Goal: Task Accomplishment & Management: Manage account settings

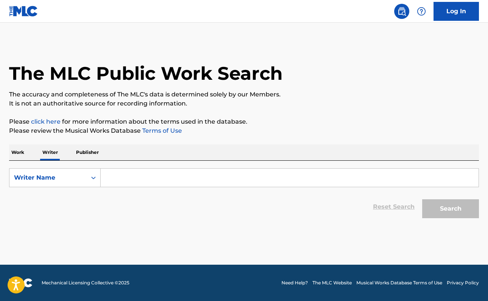
click at [134, 168] on div "SearchWithCriteriae52b4376-f7e5-49a3-8e72-1eb39591d5a7 Writer Name Reset Search…" at bounding box center [244, 191] width 470 height 61
click at [134, 181] on input "Search Form" at bounding box center [290, 178] width 378 height 18
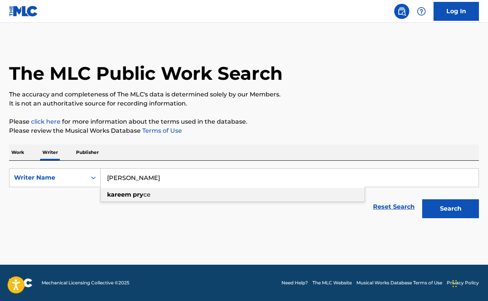
type input "[PERSON_NAME]"
click at [451, 204] on button "Search" at bounding box center [450, 208] width 57 height 19
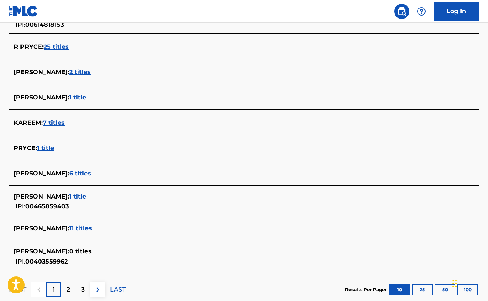
scroll to position [239, 0]
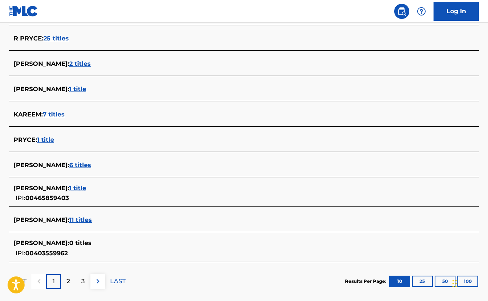
click at [76, 165] on span "6 titles" at bounding box center [80, 165] width 22 height 7
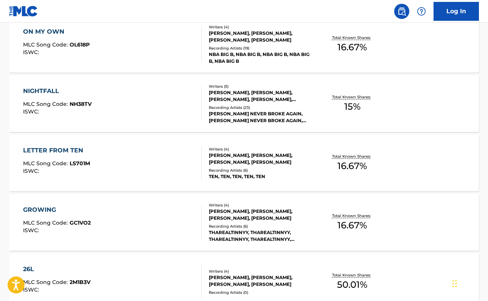
scroll to position [232, 0]
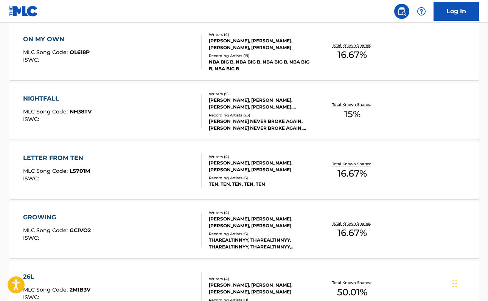
click at [147, 98] on div "NIGHTFALL MLC Song Code : NH38TV ISWC :" at bounding box center [112, 111] width 179 height 34
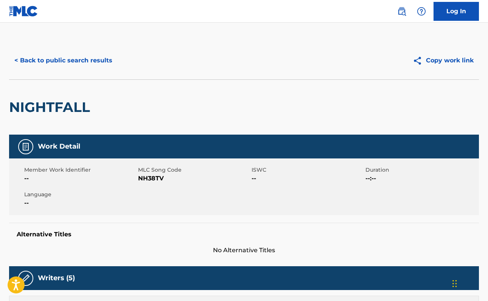
click at [447, 14] on link "Log In" at bounding box center [456, 11] width 45 height 19
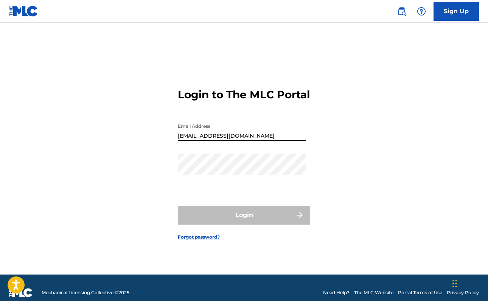
type input "[EMAIL_ADDRESS][DOMAIN_NAME]"
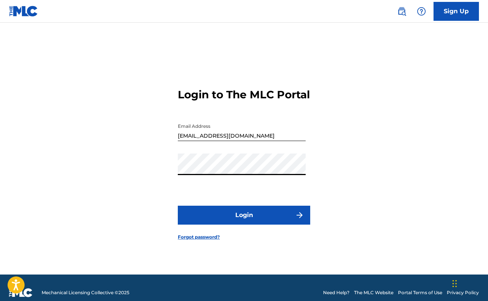
click at [244, 222] on button "Login" at bounding box center [244, 215] width 132 height 19
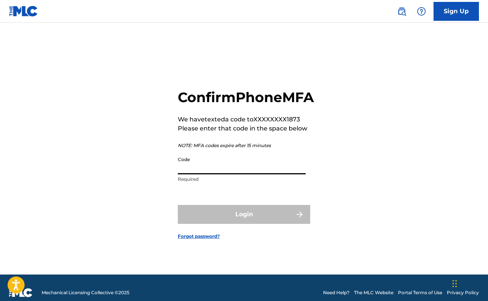
click at [230, 171] on input "Code" at bounding box center [242, 164] width 128 height 22
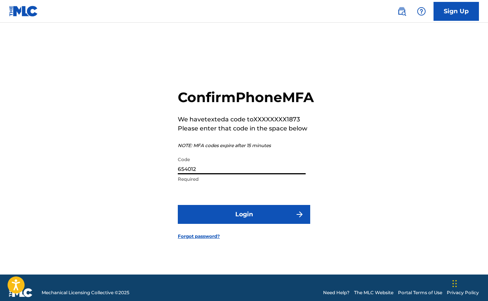
type input "654012"
click at [244, 223] on button "Login" at bounding box center [244, 214] width 132 height 19
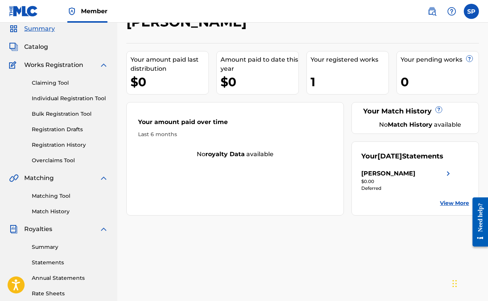
scroll to position [37, 0]
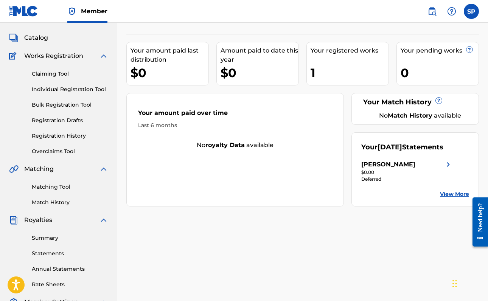
click at [57, 238] on link "Summary" at bounding box center [70, 238] width 76 height 8
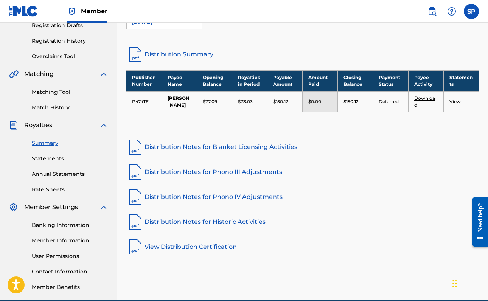
scroll to position [136, 0]
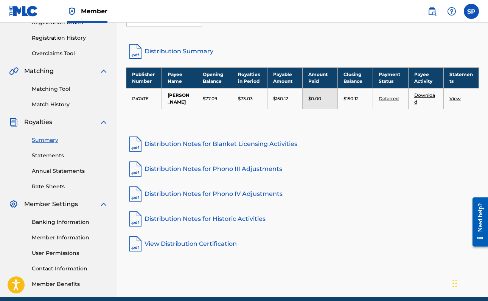
click at [393, 98] on link "Deferred" at bounding box center [389, 99] width 20 height 6
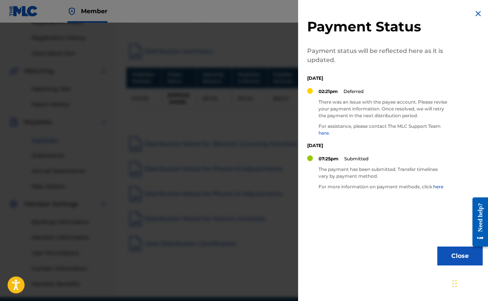
click at [474, 13] on img at bounding box center [478, 13] width 9 height 9
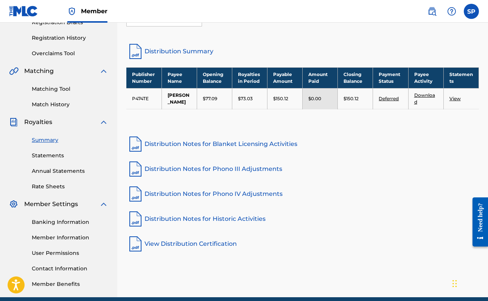
click at [56, 223] on link "Banking Information" at bounding box center [70, 222] width 76 height 8
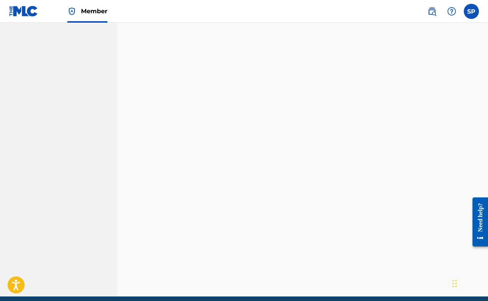
scroll to position [168, 0]
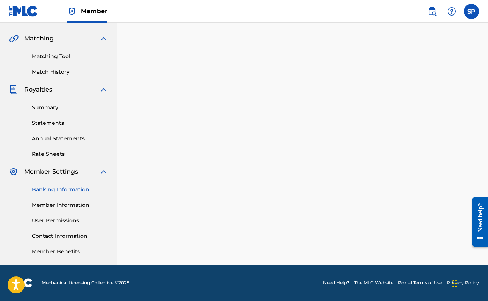
click at [59, 122] on link "Statements" at bounding box center [70, 123] width 76 height 8
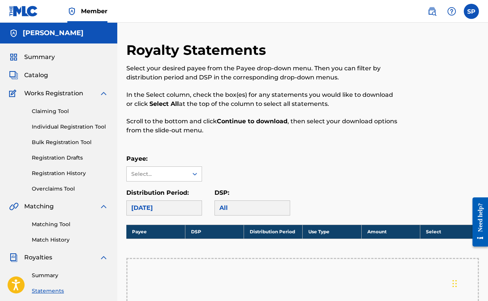
click at [39, 81] on div "Summary Catalog Works Registration Claiming Tool Individual Registration Tool B…" at bounding box center [58, 239] width 117 height 390
click at [55, 108] on link "Claiming Tool" at bounding box center [70, 112] width 76 height 8
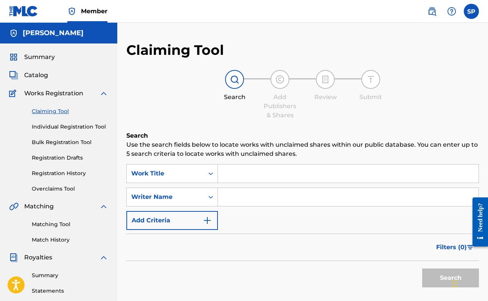
click at [276, 172] on input "Search Form" at bounding box center [348, 174] width 261 height 18
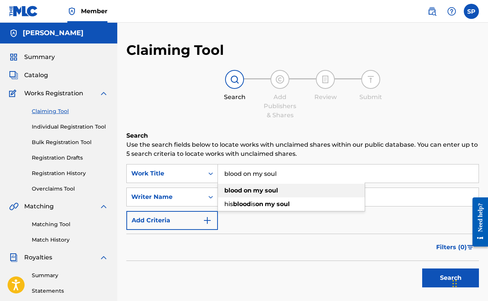
type input "blood on my soul"
click at [270, 190] on strong "soul" at bounding box center [271, 190] width 13 height 7
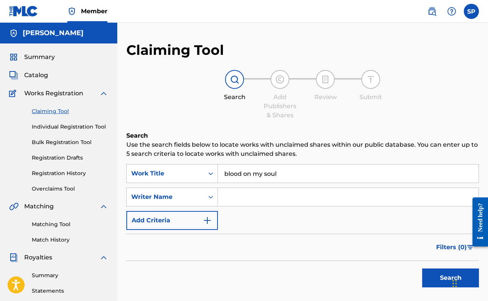
click at [230, 200] on input "Search Form" at bounding box center [348, 197] width 261 height 18
type input "kentrell"
click at [451, 278] on button "Search" at bounding box center [450, 278] width 57 height 19
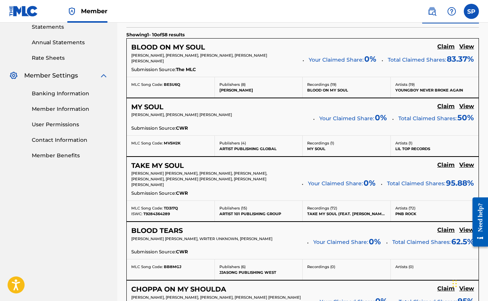
scroll to position [260, 0]
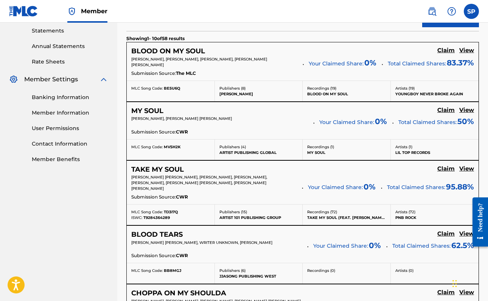
click at [167, 50] on h5 "BLOOD ON MY SOUL" at bounding box center [168, 51] width 74 height 9
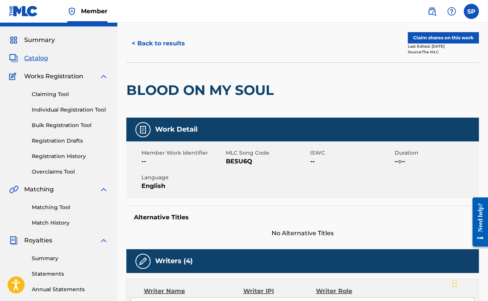
scroll to position [20, 0]
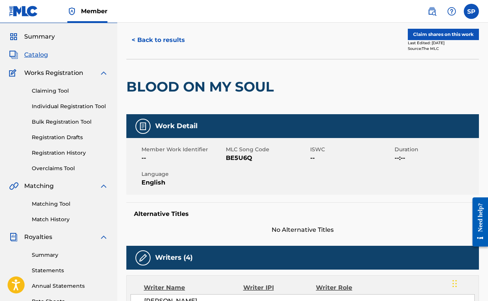
click at [467, 36] on button "Claim shares on this work" at bounding box center [443, 34] width 71 height 11
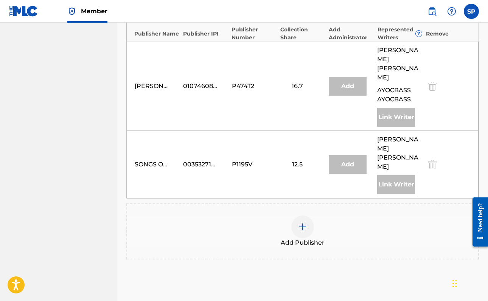
scroll to position [511, 0]
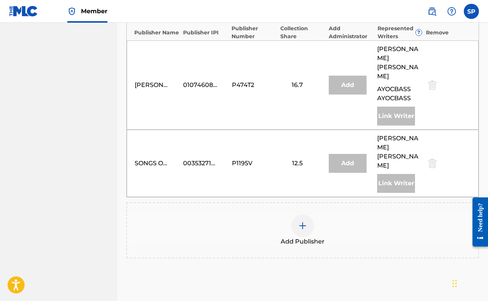
click at [306, 215] on div at bounding box center [302, 226] width 23 height 23
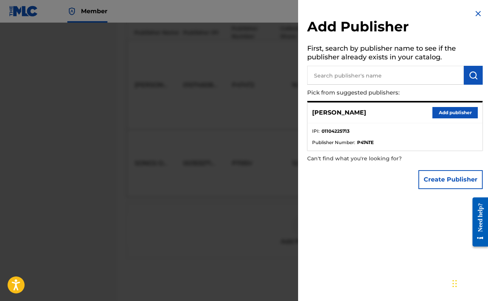
click at [458, 114] on button "Add publisher" at bounding box center [455, 112] width 45 height 11
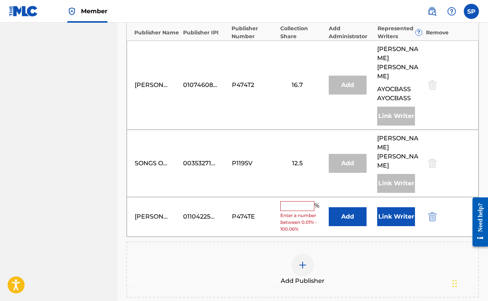
click at [289, 201] on input "text" at bounding box center [297, 206] width 34 height 10
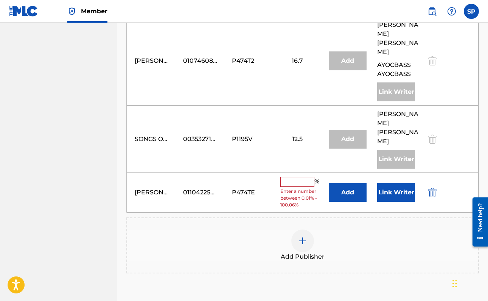
scroll to position [529, 0]
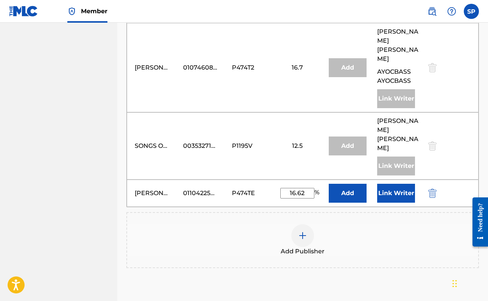
type input "16.62"
click at [357, 184] on button "Add" at bounding box center [348, 193] width 38 height 19
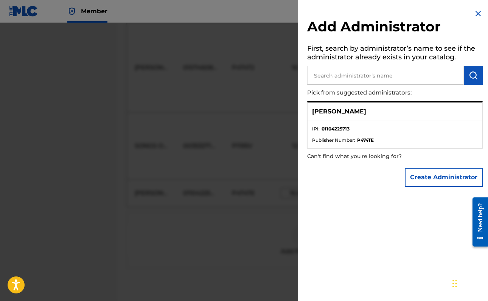
click at [368, 117] on div "[PERSON_NAME]" at bounding box center [395, 112] width 175 height 19
click at [327, 103] on div "[PERSON_NAME]" at bounding box center [395, 112] width 175 height 19
click at [332, 114] on p "[PERSON_NAME]" at bounding box center [339, 111] width 54 height 9
click at [477, 14] on img at bounding box center [478, 13] width 9 height 9
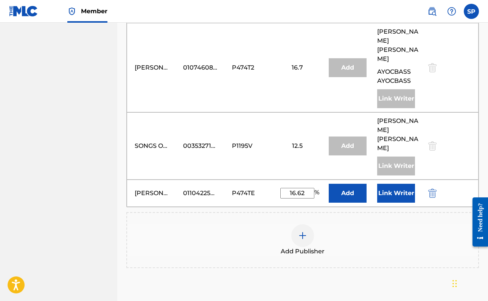
click at [391, 184] on button "Link Writer" at bounding box center [396, 193] width 38 height 19
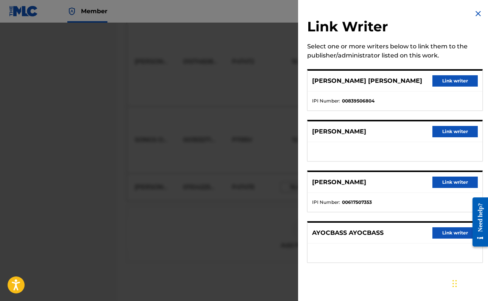
scroll to position [536, 0]
click at [449, 233] on button "Link writer" at bounding box center [455, 233] width 45 height 11
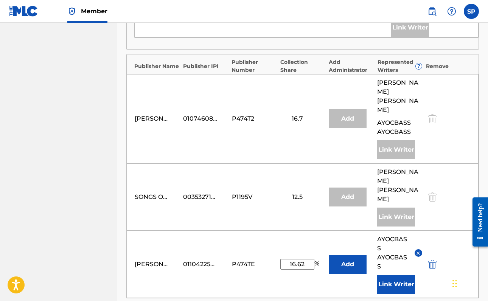
scroll to position [472, 0]
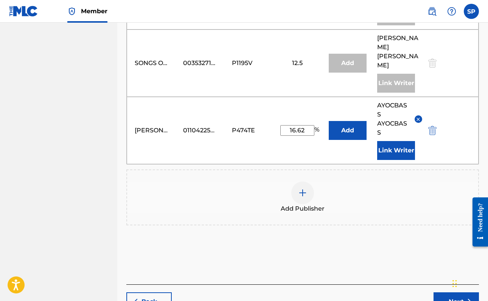
click at [455, 293] on button "Next" at bounding box center [456, 302] width 45 height 19
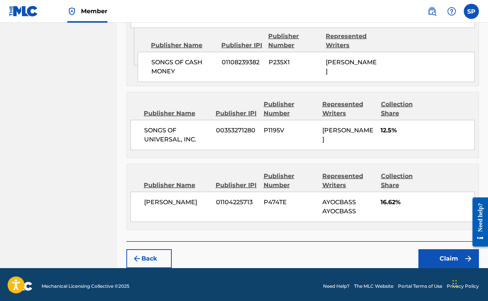
scroll to position [727, 0]
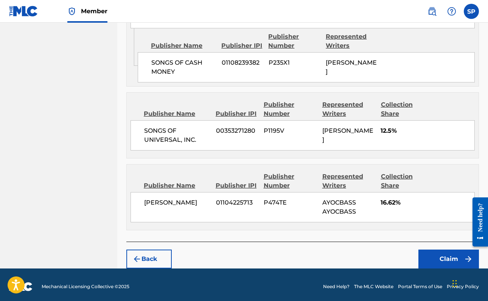
click at [447, 254] on button "Claim" at bounding box center [449, 259] width 61 height 19
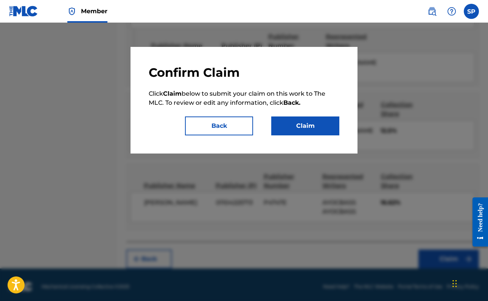
click at [302, 133] on button "Claim" at bounding box center [305, 126] width 68 height 19
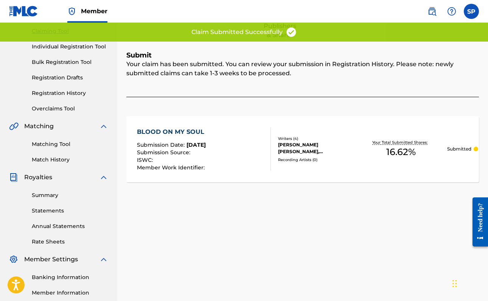
scroll to position [63, 0]
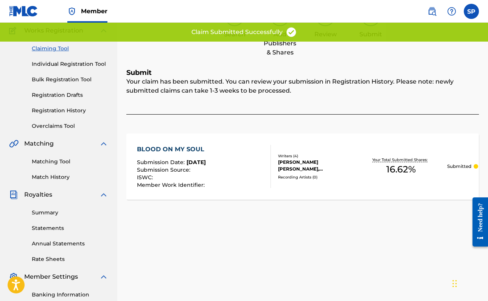
click at [53, 47] on link "Claiming Tool" at bounding box center [70, 49] width 76 height 8
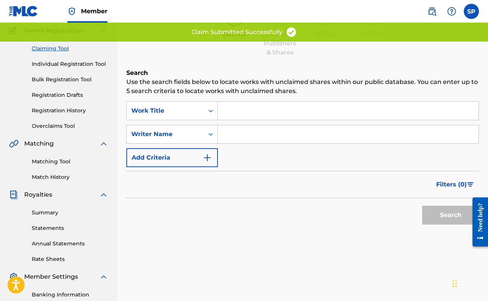
scroll to position [0, 0]
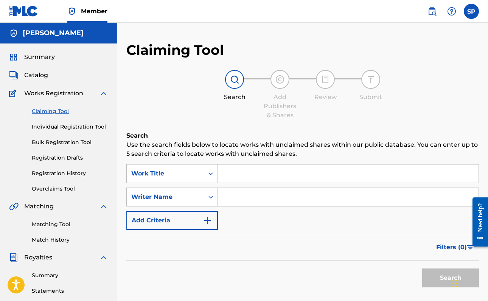
click at [258, 171] on input "Search Form" at bounding box center [348, 174] width 261 height 18
type input "belt"
click at [262, 199] on input "Search Form" at bounding box center [348, 197] width 261 height 18
click at [451, 278] on button "Search" at bounding box center [450, 278] width 57 height 19
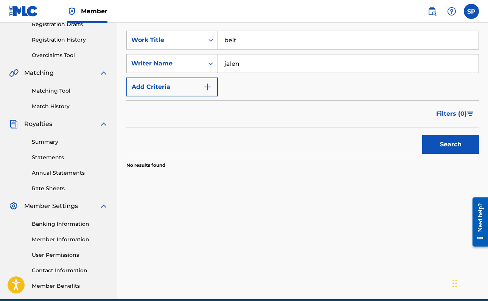
scroll to position [134, 0]
type input "[PERSON_NAME]"
click at [451, 145] on button "Search" at bounding box center [450, 144] width 57 height 19
click at [252, 33] on input "belt" at bounding box center [348, 40] width 261 height 18
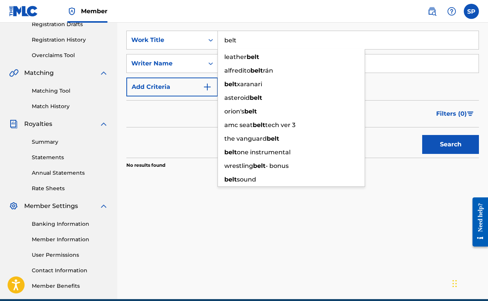
click at [254, 41] on input "belt" at bounding box center [348, 40] width 261 height 18
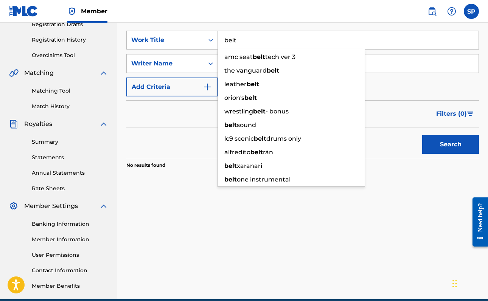
type input "belt"
click at [451, 145] on button "Search" at bounding box center [450, 144] width 57 height 19
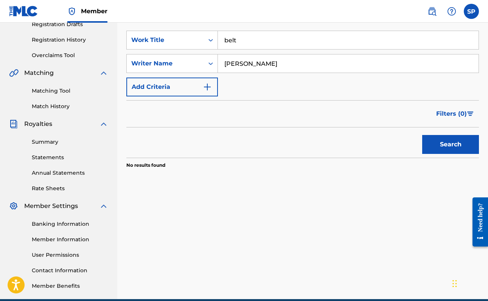
click at [262, 66] on input "[PERSON_NAME]" at bounding box center [348, 64] width 261 height 18
click at [266, 65] on input "[PERSON_NAME]" at bounding box center [348, 64] width 261 height 18
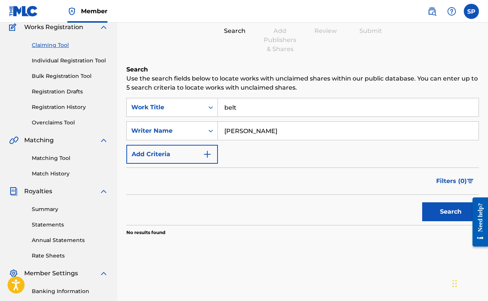
scroll to position [66, 0]
click at [84, 61] on link "Individual Registration Tool" at bounding box center [70, 61] width 76 height 8
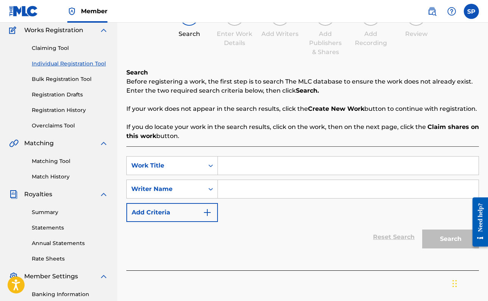
scroll to position [62, 0]
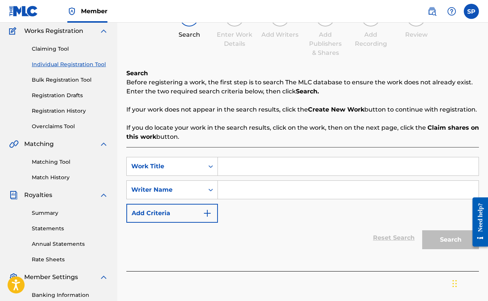
click at [267, 164] on input "Search Form" at bounding box center [348, 166] width 261 height 18
type input "Belt"
click at [252, 189] on input "Search Form" at bounding box center [348, 190] width 261 height 18
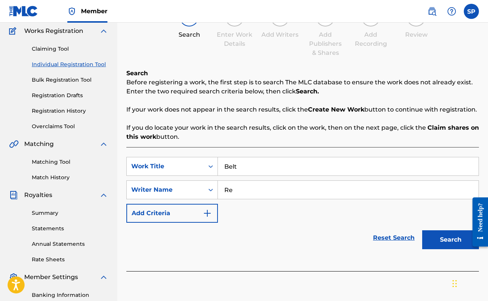
type input "R"
type input "[PERSON_NAME]"
click at [438, 240] on button "Search" at bounding box center [450, 240] width 57 height 19
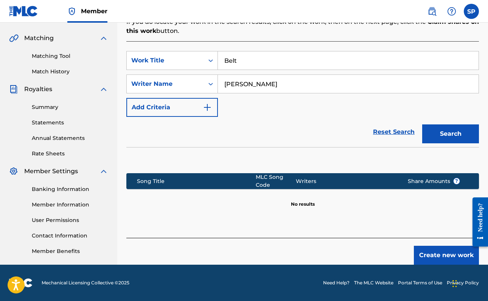
scroll to position [168, 0]
click at [437, 249] on button "Create new work" at bounding box center [446, 255] width 65 height 19
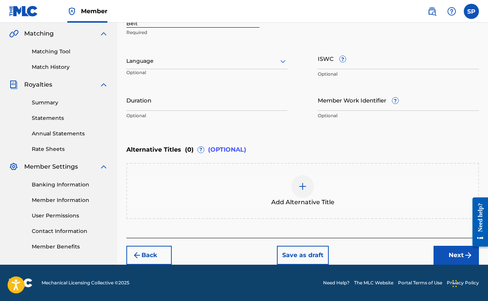
scroll to position [173, 0]
click at [463, 254] on button "Next" at bounding box center [456, 255] width 45 height 19
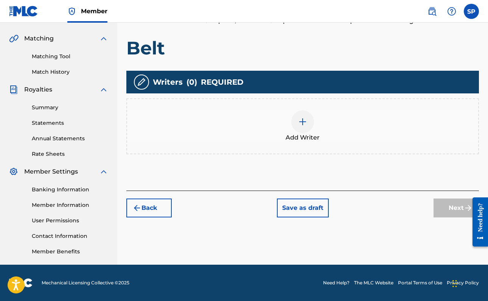
scroll to position [84, 0]
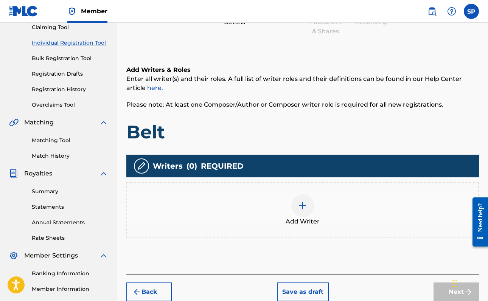
click at [314, 209] on div at bounding box center [302, 206] width 23 height 23
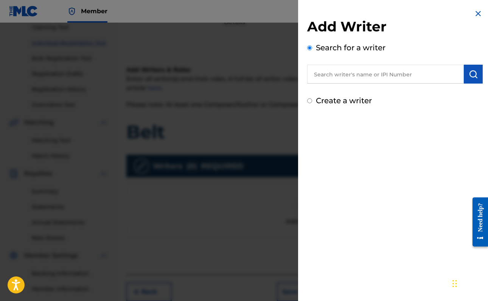
click at [352, 80] on input "text" at bounding box center [385, 74] width 157 height 19
click at [477, 14] on img at bounding box center [478, 13] width 9 height 9
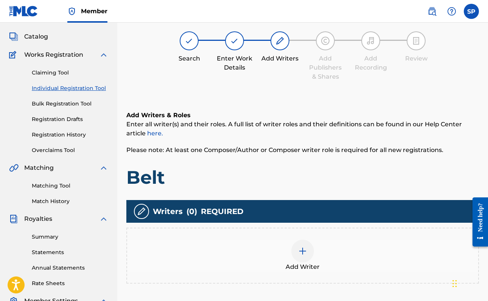
scroll to position [37, 0]
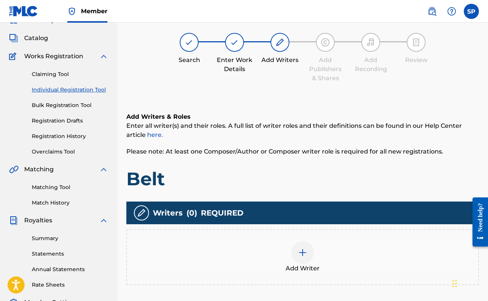
click at [56, 75] on link "Claiming Tool" at bounding box center [70, 74] width 76 height 8
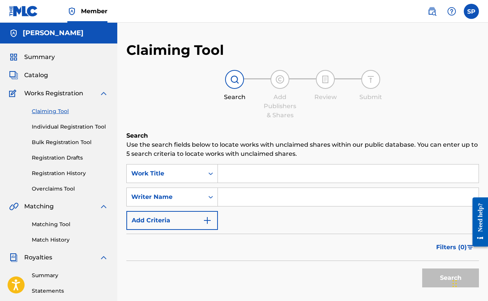
click at [235, 182] on input "Search Form" at bounding box center [348, 174] width 261 height 18
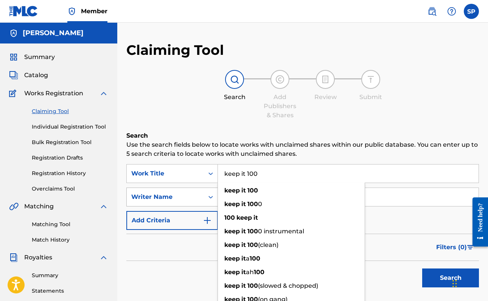
type input "keep it 100"
click at [164, 198] on div "Writer Name" at bounding box center [172, 197] width 92 height 19
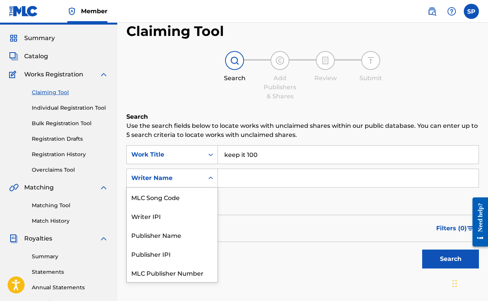
scroll to position [19, 0]
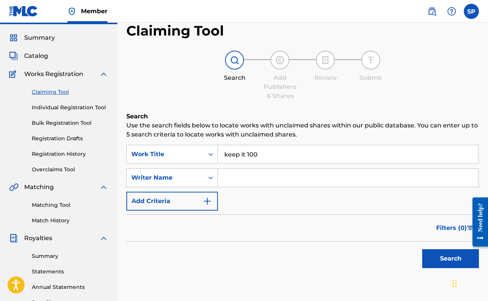
click at [236, 177] on input "Search Form" at bounding box center [348, 178] width 261 height 18
type input "arion"
click at [451, 259] on button "Search" at bounding box center [450, 258] width 57 height 19
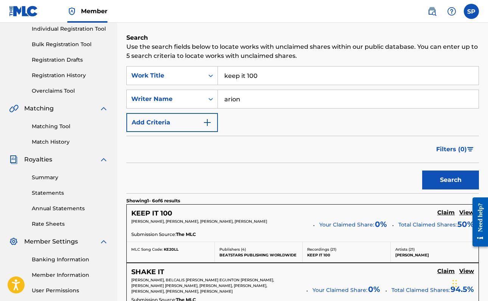
scroll to position [117, 0]
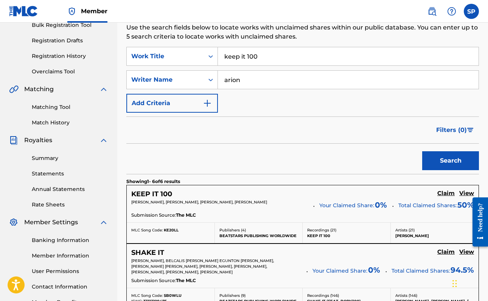
click at [176, 194] on div "KEEP IT 100" at bounding box center [156, 194] width 50 height 9
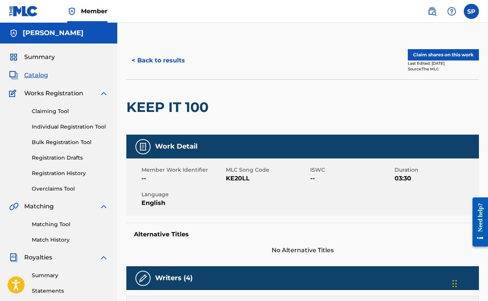
click at [434, 51] on button "Claim shares on this work" at bounding box center [443, 54] width 71 height 11
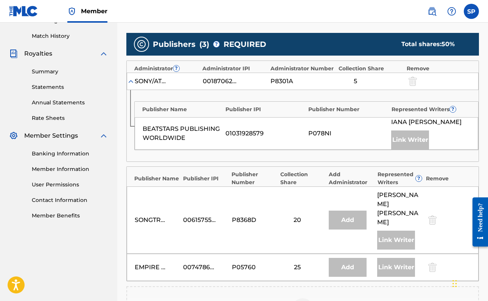
scroll to position [222, 0]
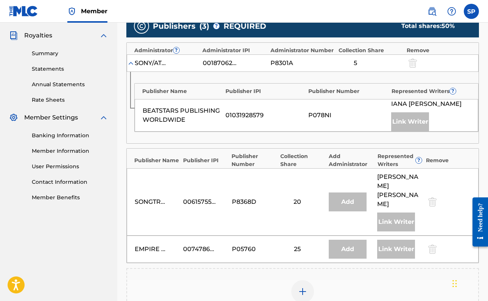
click at [349, 203] on div "SONGTRUST BLVD 00615755145 P8368D 20 Add [PERSON_NAME] Link Writer" at bounding box center [303, 201] width 352 height 67
click at [353, 193] on div "Add" at bounding box center [348, 202] width 38 height 19
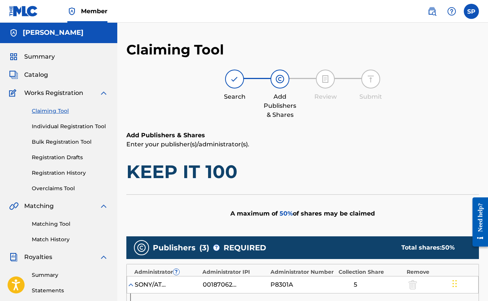
scroll to position [0, 0]
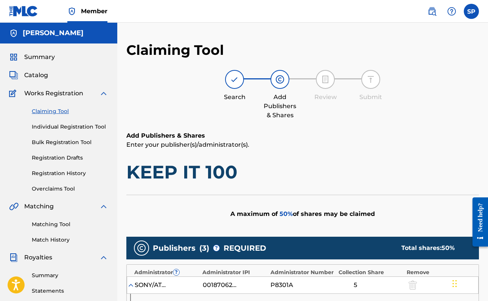
click at [59, 112] on link "Claiming Tool" at bounding box center [70, 112] width 76 height 8
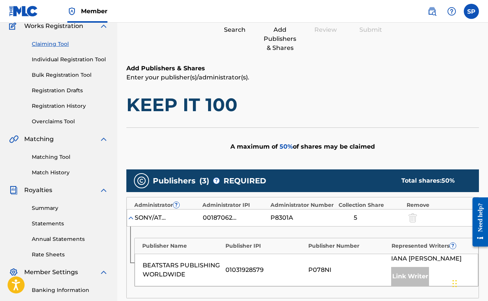
scroll to position [67, 0]
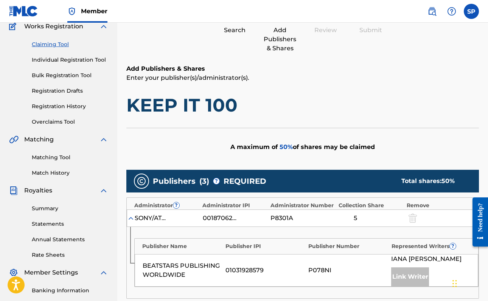
click at [47, 41] on link "Claiming Tool" at bounding box center [70, 45] width 76 height 8
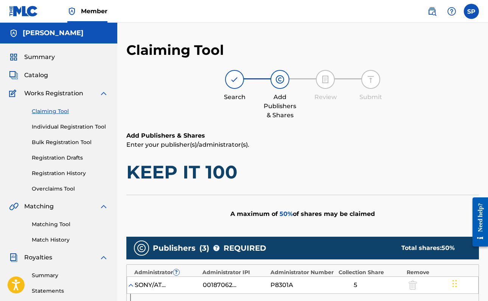
click at [53, 114] on link "Claiming Tool" at bounding box center [70, 112] width 76 height 8
click at [228, 81] on div at bounding box center [234, 79] width 19 height 19
click at [50, 94] on span "Works Registration" at bounding box center [53, 93] width 59 height 9
click at [37, 57] on span "Summary" at bounding box center [39, 57] width 31 height 9
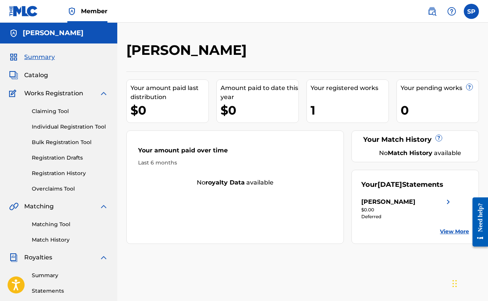
click at [42, 80] on div "Summary Catalog Works Registration Claiming Tool Individual Registration Tool B…" at bounding box center [58, 239] width 117 height 390
click at [28, 76] on span "Catalog" at bounding box center [36, 75] width 24 height 9
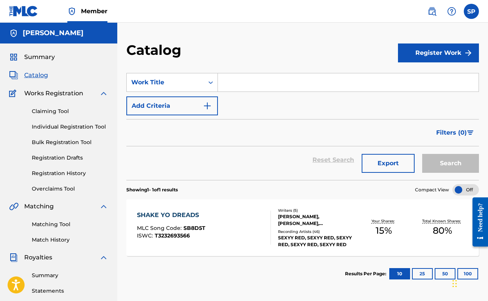
click at [64, 111] on link "Claiming Tool" at bounding box center [70, 112] width 76 height 8
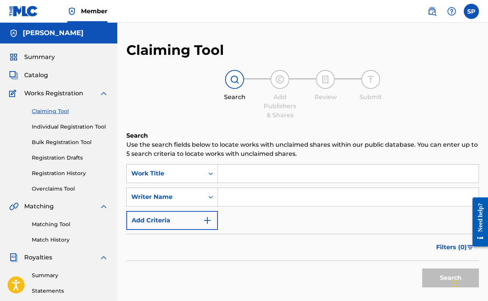
click at [237, 174] on input "Search Form" at bounding box center [348, 174] width 261 height 18
type input "b"
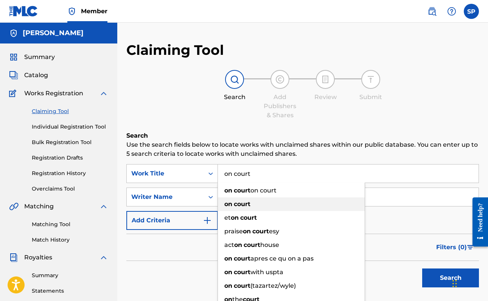
type input "on court"
click at [260, 206] on div "on court" at bounding box center [291, 205] width 147 height 14
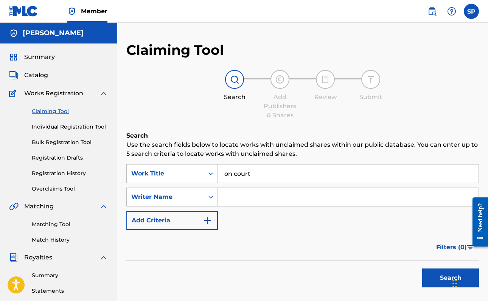
click at [442, 276] on button "Search" at bounding box center [450, 278] width 57 height 19
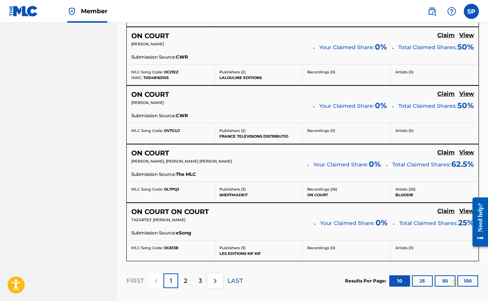
scroll to position [614, 0]
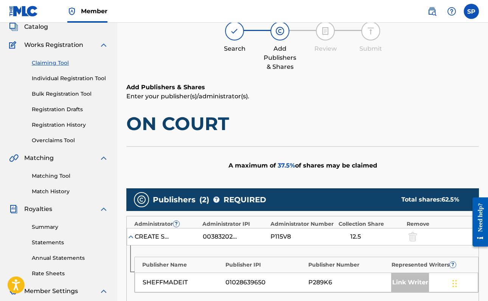
scroll to position [49, 0]
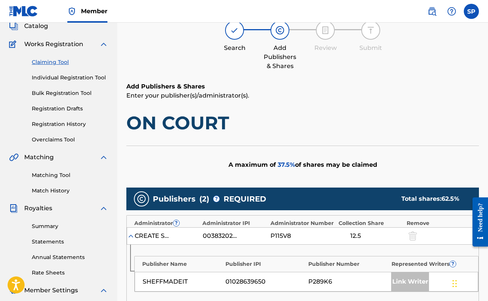
click at [54, 59] on link "Claiming Tool" at bounding box center [70, 62] width 76 height 8
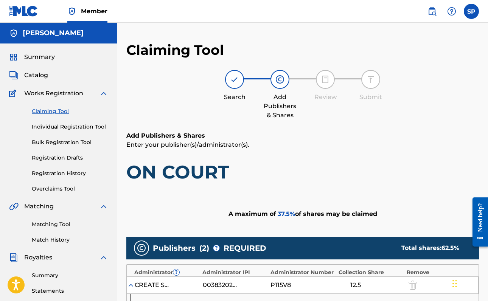
click at [39, 61] on span "Summary" at bounding box center [39, 57] width 31 height 9
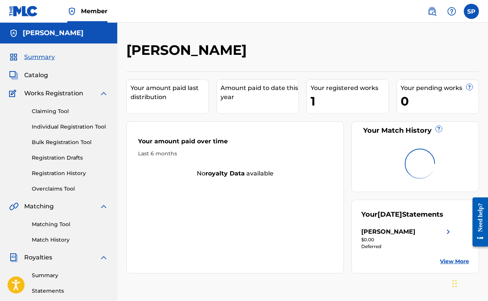
click at [55, 110] on link "Claiming Tool" at bounding box center [70, 112] width 76 height 8
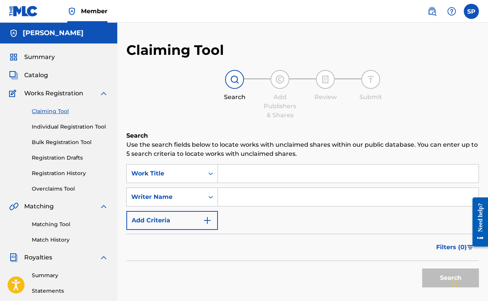
click at [46, 94] on span "Works Registration" at bounding box center [53, 93] width 59 height 9
click at [42, 81] on div "Summary Catalog Works Registration Claiming Tool Individual Registration Tool B…" at bounding box center [58, 239] width 117 height 390
click at [40, 74] on span "Catalog" at bounding box center [36, 75] width 24 height 9
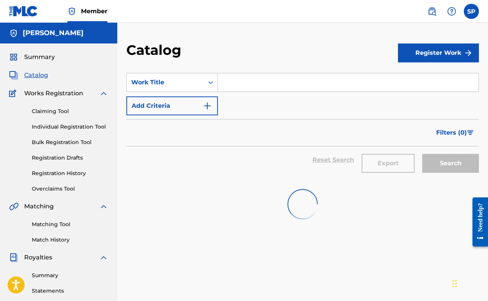
click at [44, 55] on span "Summary" at bounding box center [39, 57] width 31 height 9
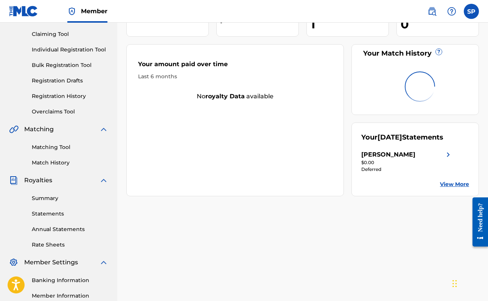
scroll to position [61, 0]
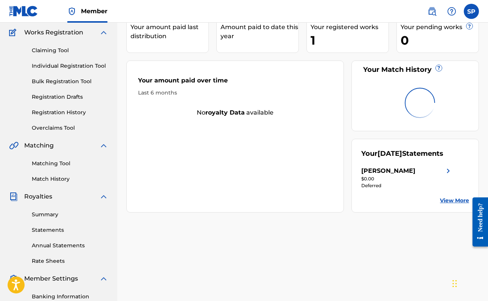
click at [62, 212] on link "Summary" at bounding box center [70, 215] width 76 height 8
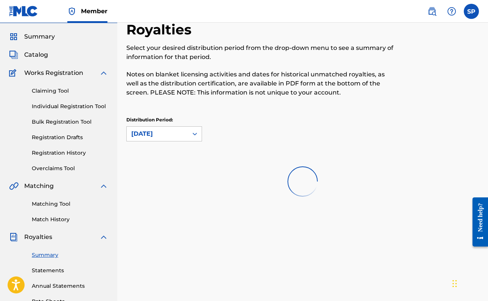
scroll to position [39, 0]
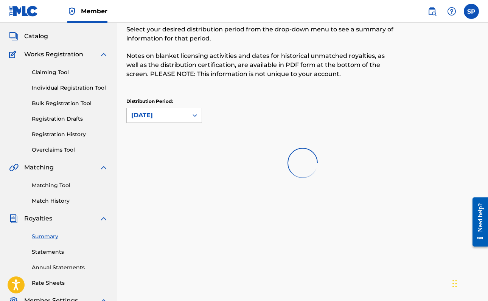
click at [48, 72] on link "Claiming Tool" at bounding box center [70, 73] width 76 height 8
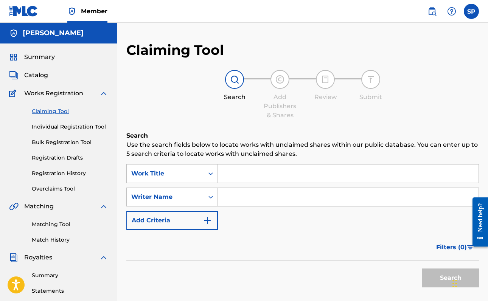
click at [62, 276] on link "Summary" at bounding box center [70, 276] width 76 height 8
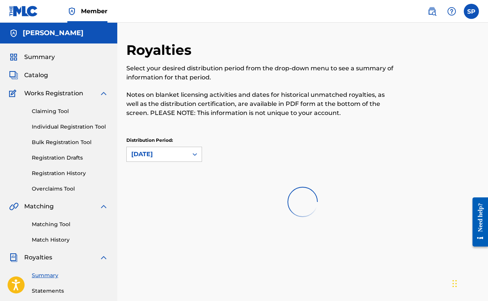
click at [56, 295] on link "Statements" at bounding box center [70, 291] width 76 height 8
